Goal: Transaction & Acquisition: Subscribe to service/newsletter

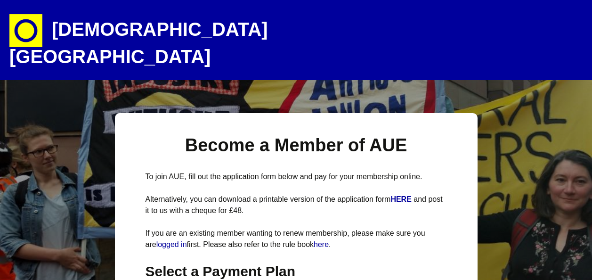
select select
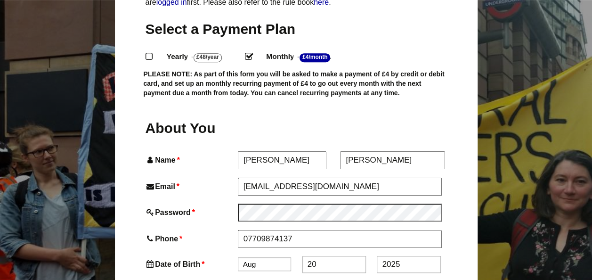
type input "Hickey"
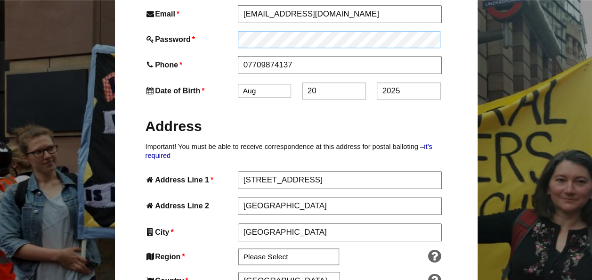
scroll to position [421, 0]
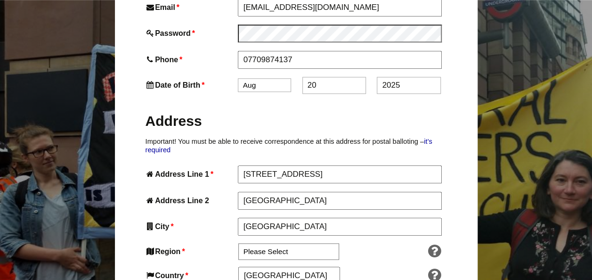
click at [260, 78] on select "Jan Feb Mar Apr May Jun Jul Aug Sep Oct Nov Dec" at bounding box center [264, 85] width 53 height 14
select select "7"
click at [238, 78] on select "Jan Feb Mar Apr May Jun Jul Aug Sep Oct Nov Dec" at bounding box center [264, 85] width 53 height 14
click at [319, 77] on input "20" at bounding box center [334, 85] width 64 height 17
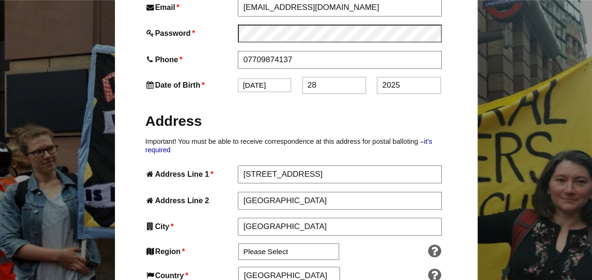
type input "28"
click at [404, 77] on input "2025" at bounding box center [409, 85] width 64 height 17
type input "2"
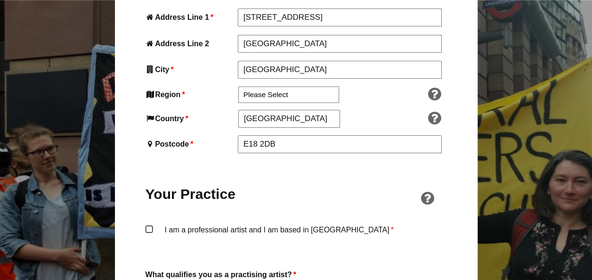
scroll to position [578, 0]
type input "1978"
click at [301, 86] on select "Please Select South East England London North West England East of England West…" at bounding box center [288, 94] width 101 height 16
select select "[GEOGRAPHIC_DATA]"
click at [238, 86] on select "Please Select South East England London North West England East of England West…" at bounding box center [288, 94] width 101 height 16
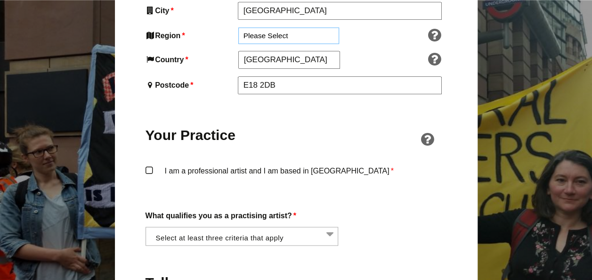
scroll to position [645, 0]
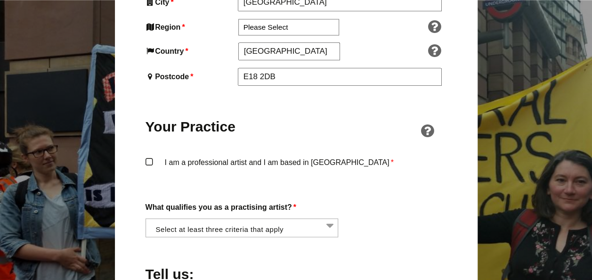
click at [149, 156] on label "I am a professional artist and I am based in England *" at bounding box center [296, 170] width 301 height 28
click at [0, 0] on input "I am a professional artist and I am based in England *" at bounding box center [0, 0] width 0 height 0
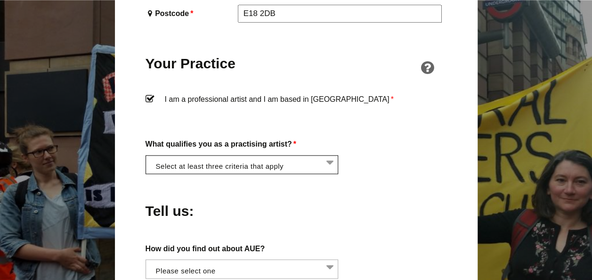
click at [217, 155] on li at bounding box center [244, 163] width 193 height 16
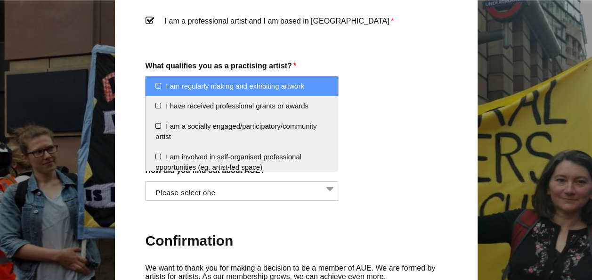
scroll to position [790, 0]
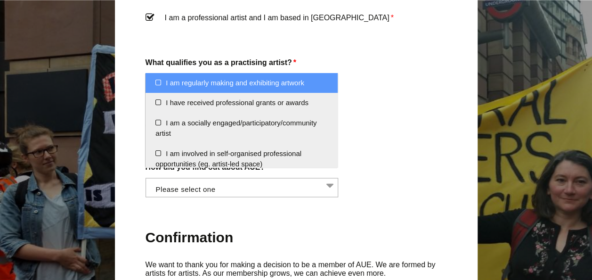
click at [157, 81] on li "I am regularly making and exhibiting artwork" at bounding box center [242, 83] width 192 height 20
select select "regularly_making_and_exhibiting_artwork"
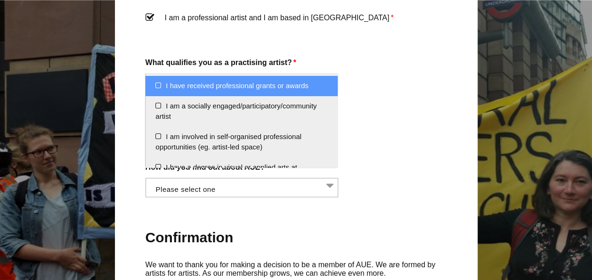
scroll to position [19, 0]
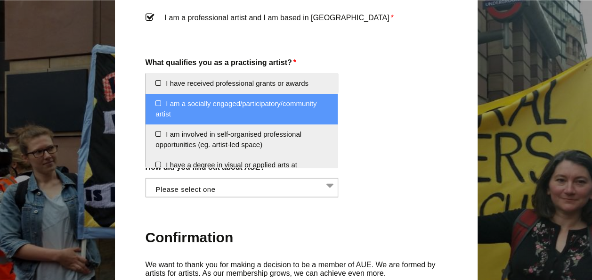
click at [155, 100] on li "I am a socially engaged/participatory/community artist" at bounding box center [242, 109] width 192 height 31
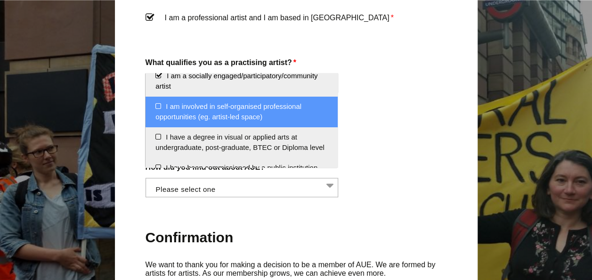
scroll to position [48, 0]
click at [159, 101] on li "I am involved in self-organised professional opportunities (eg. artist-led spac…" at bounding box center [242, 111] width 192 height 31
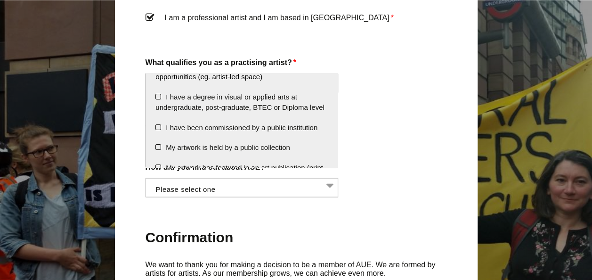
scroll to position [89, 0]
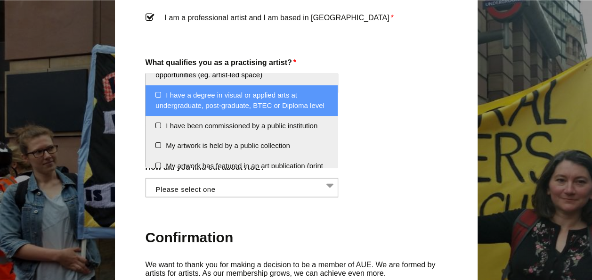
click at [154, 92] on li "I have a degree in visual or applied arts at undergraduate, post-graduate, BTEC…" at bounding box center [242, 100] width 192 height 31
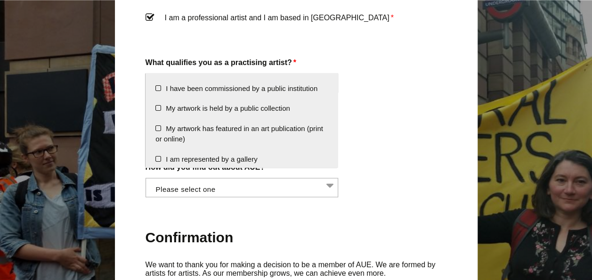
scroll to position [127, 0]
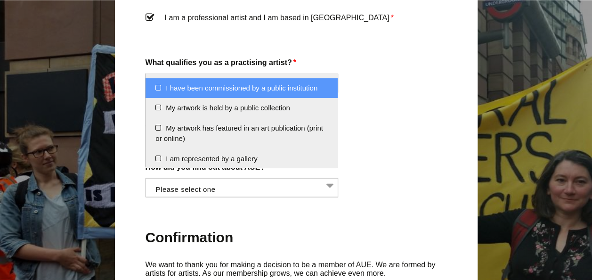
click at [157, 98] on li "I have been commissioned by a public institution" at bounding box center [242, 88] width 192 height 20
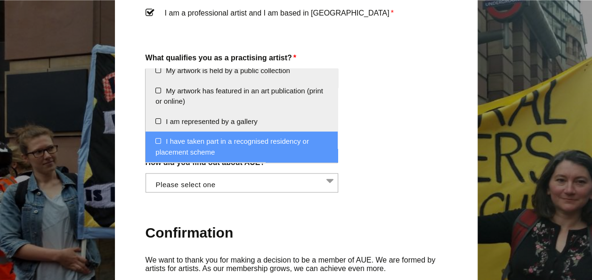
scroll to position [796, 0]
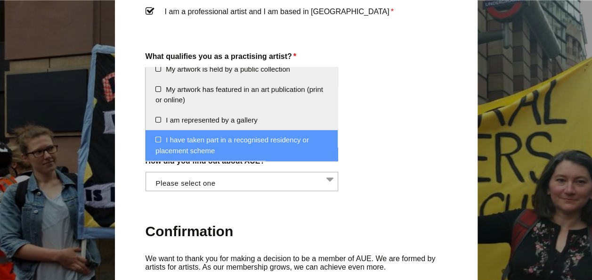
click at [156, 138] on li "I have taken part in a recognised residency or placement scheme" at bounding box center [242, 145] width 192 height 31
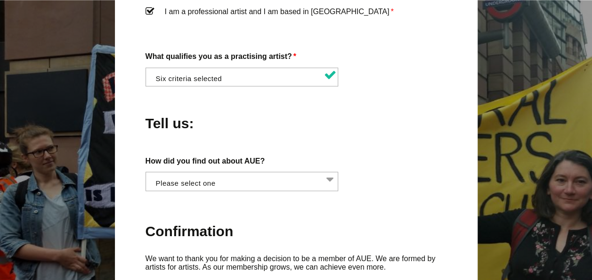
click at [262, 221] on h2 "Confirmation" at bounding box center [296, 230] width 301 height 18
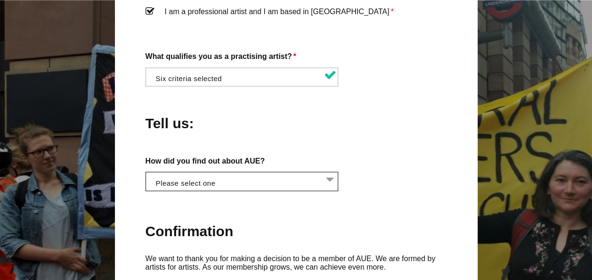
scroll to position [0, 0]
click at [234, 172] on li at bounding box center [244, 180] width 193 height 16
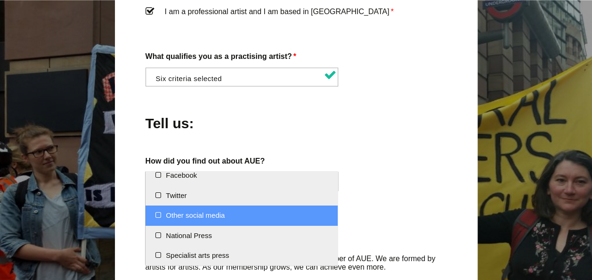
scroll to position [0, 0]
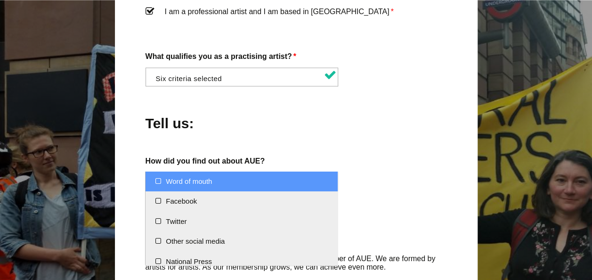
select select "Word of mouth"
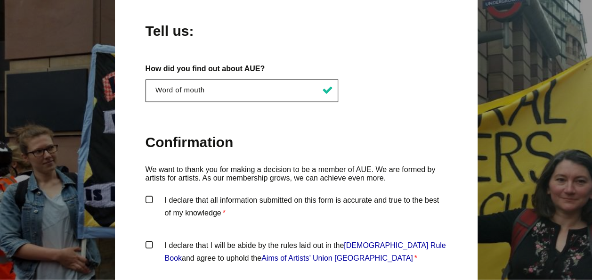
scroll to position [908, 0]
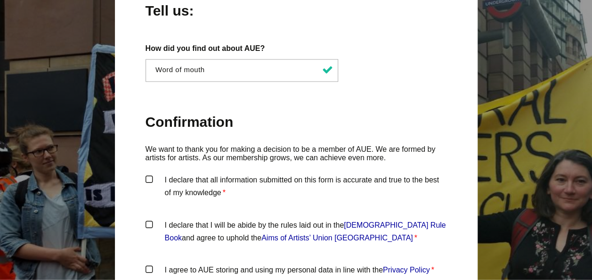
click at [149, 173] on label "I declare that all information submitted on this form is accurate and true to t…" at bounding box center [296, 187] width 301 height 28
click at [0, 0] on input "I declare that all information submitted on this form is accurate and true to t…" at bounding box center [0, 0] width 0 height 0
click at [149, 219] on label "I declare that I will be abide by the rules laid out in the Artists' Union Engl…" at bounding box center [296, 233] width 301 height 28
click at [0, 0] on input "I declare that I will be abide by the rules laid out in the Artists' Union Engl…" at bounding box center [0, 0] width 0 height 0
click at [150, 263] on label "I agree to AUE storing and using my personal data in line with the Privacy Poli…" at bounding box center [296, 277] width 301 height 28
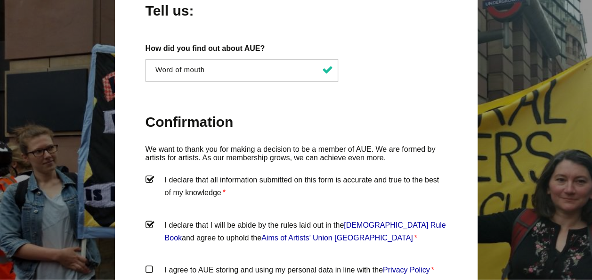
click at [0, 0] on input "I agree to AUE storing and using my personal data in line with the Privacy Poli…" at bounding box center [0, 0] width 0 height 0
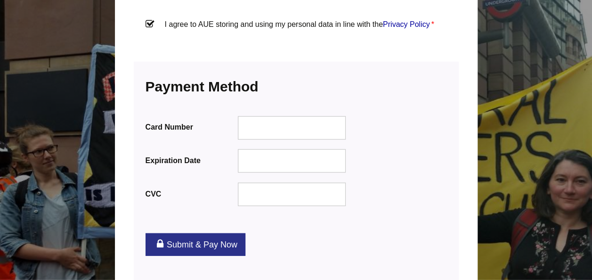
scroll to position [1154, 0]
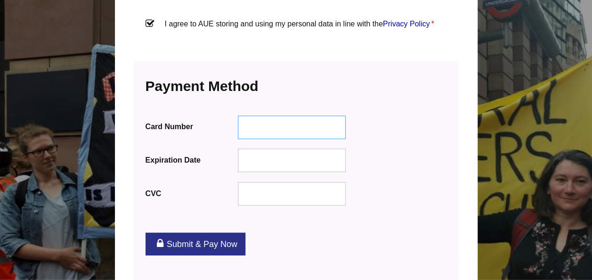
click at [282, 115] on div at bounding box center [291, 127] width 108 height 24
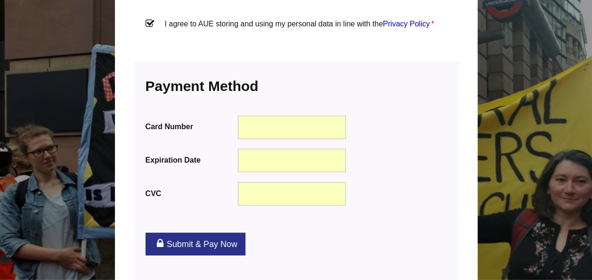
click at [193, 233] on link "Submit & Pay Now" at bounding box center [196, 244] width 100 height 23
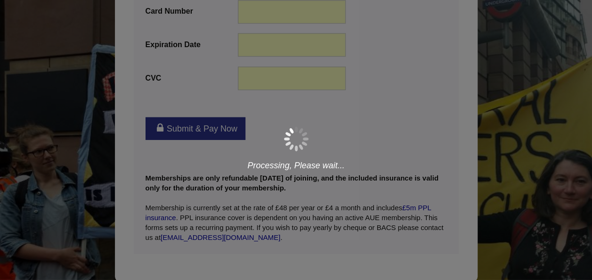
scroll to position [1270, 0]
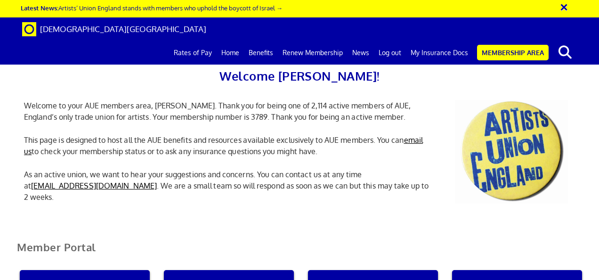
scroll to position [293, 0]
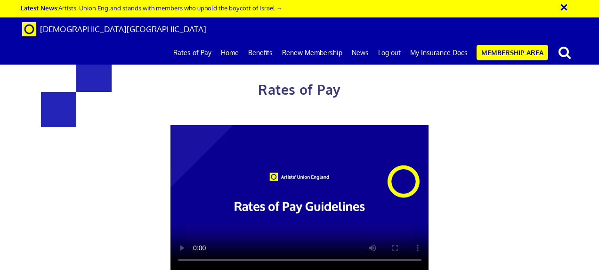
scroll to position [1918, 0]
